Goal: Find specific page/section: Find specific page/section

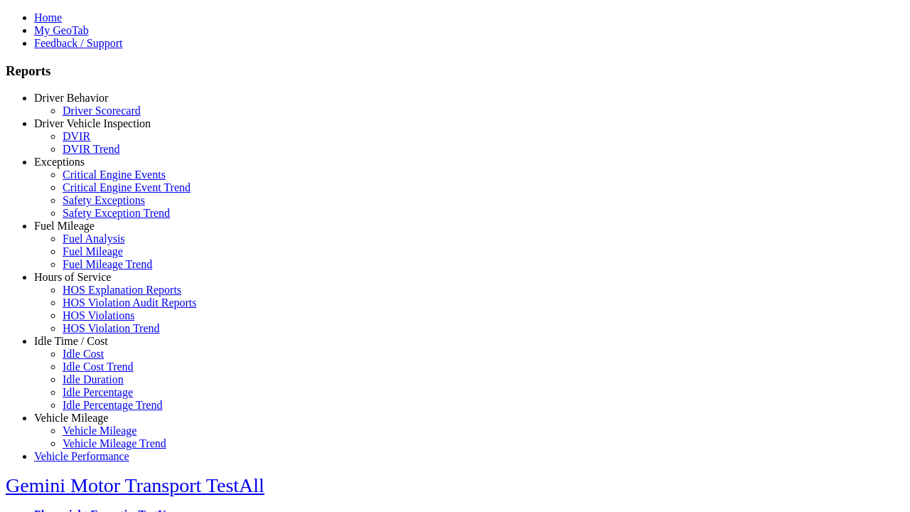
click at [82, 347] on link "Idle Time / Cost" at bounding box center [71, 341] width 74 height 12
click at [92, 373] on link "Idle Cost Trend" at bounding box center [98, 367] width 71 height 12
select select
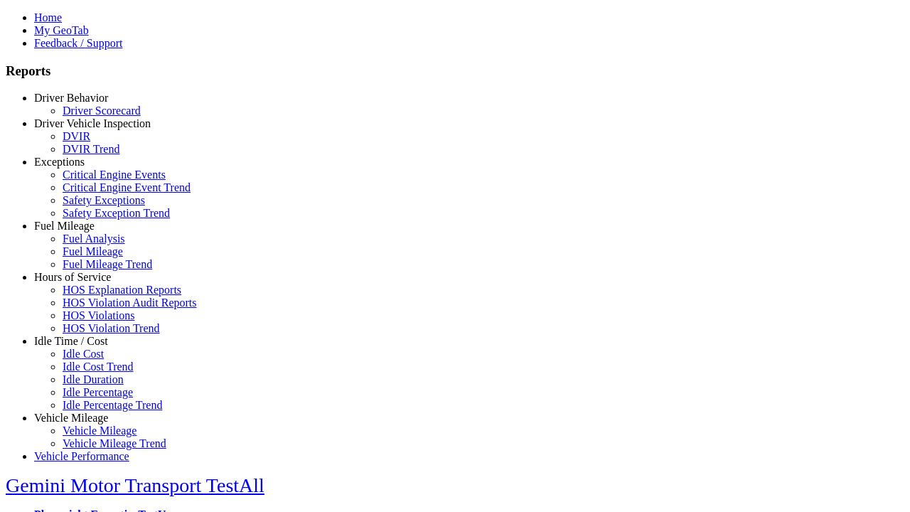
select select
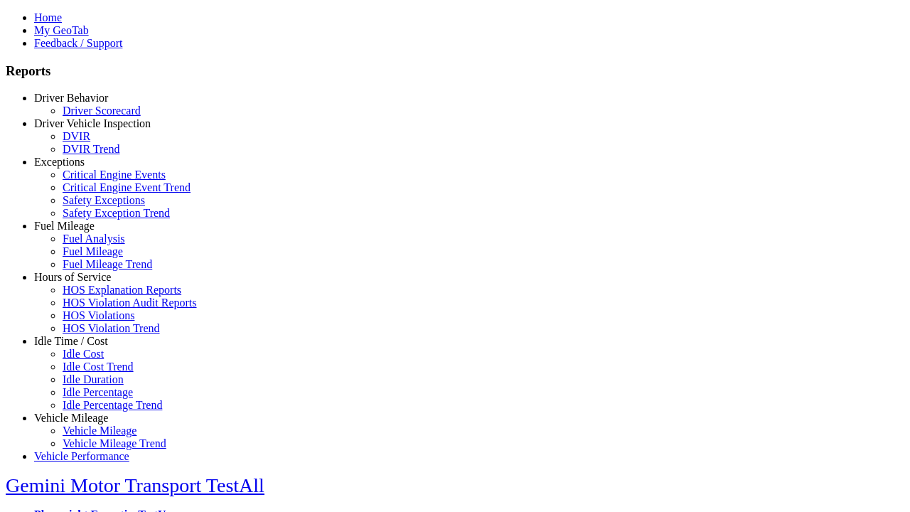
select select
